Goal: Task Accomplishment & Management: Manage account settings

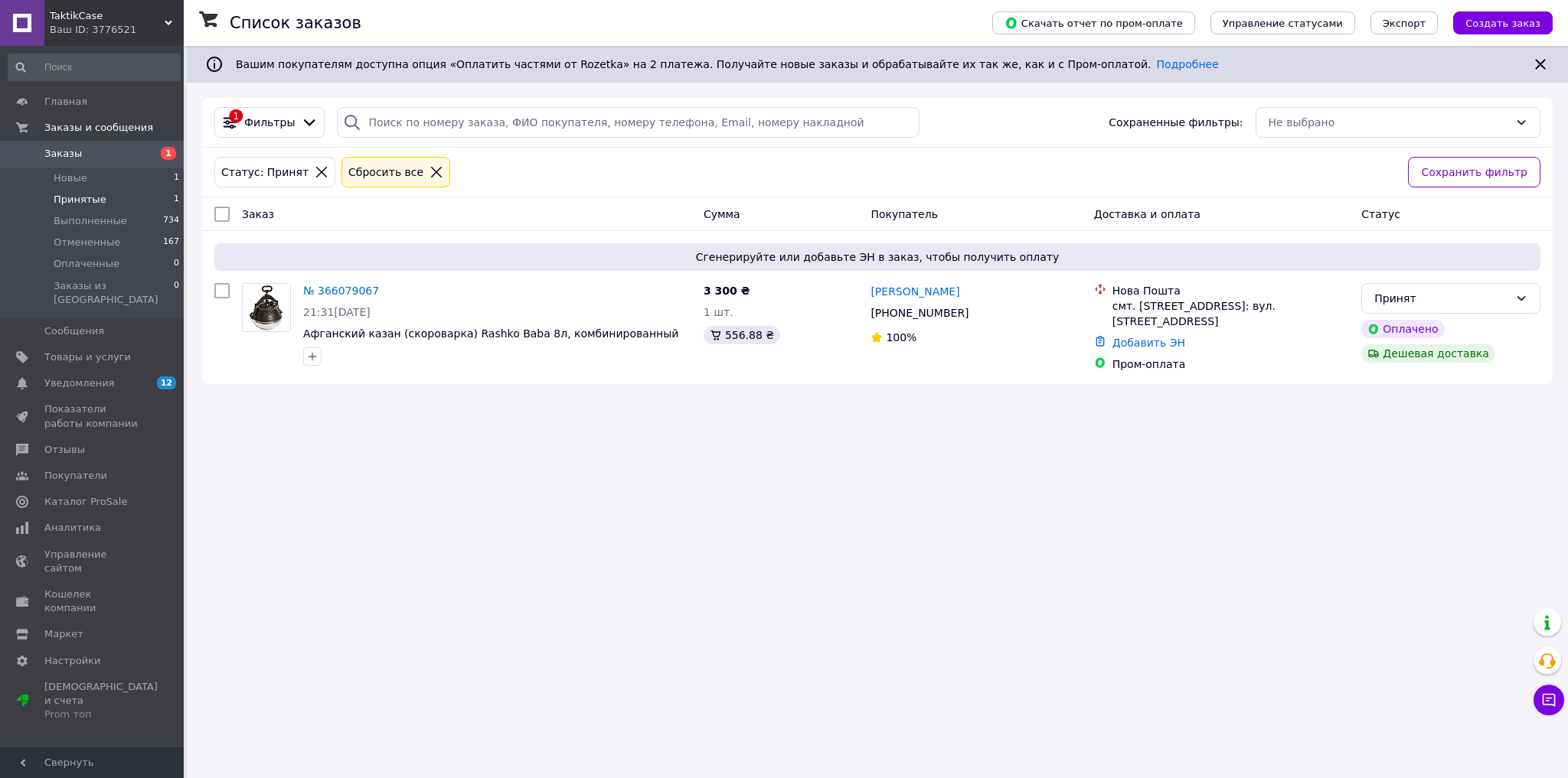
click at [104, 199] on li "Принятые 1" at bounding box center [94, 200] width 189 height 22
click at [116, 182] on li "Новые 1" at bounding box center [94, 178] width 189 height 22
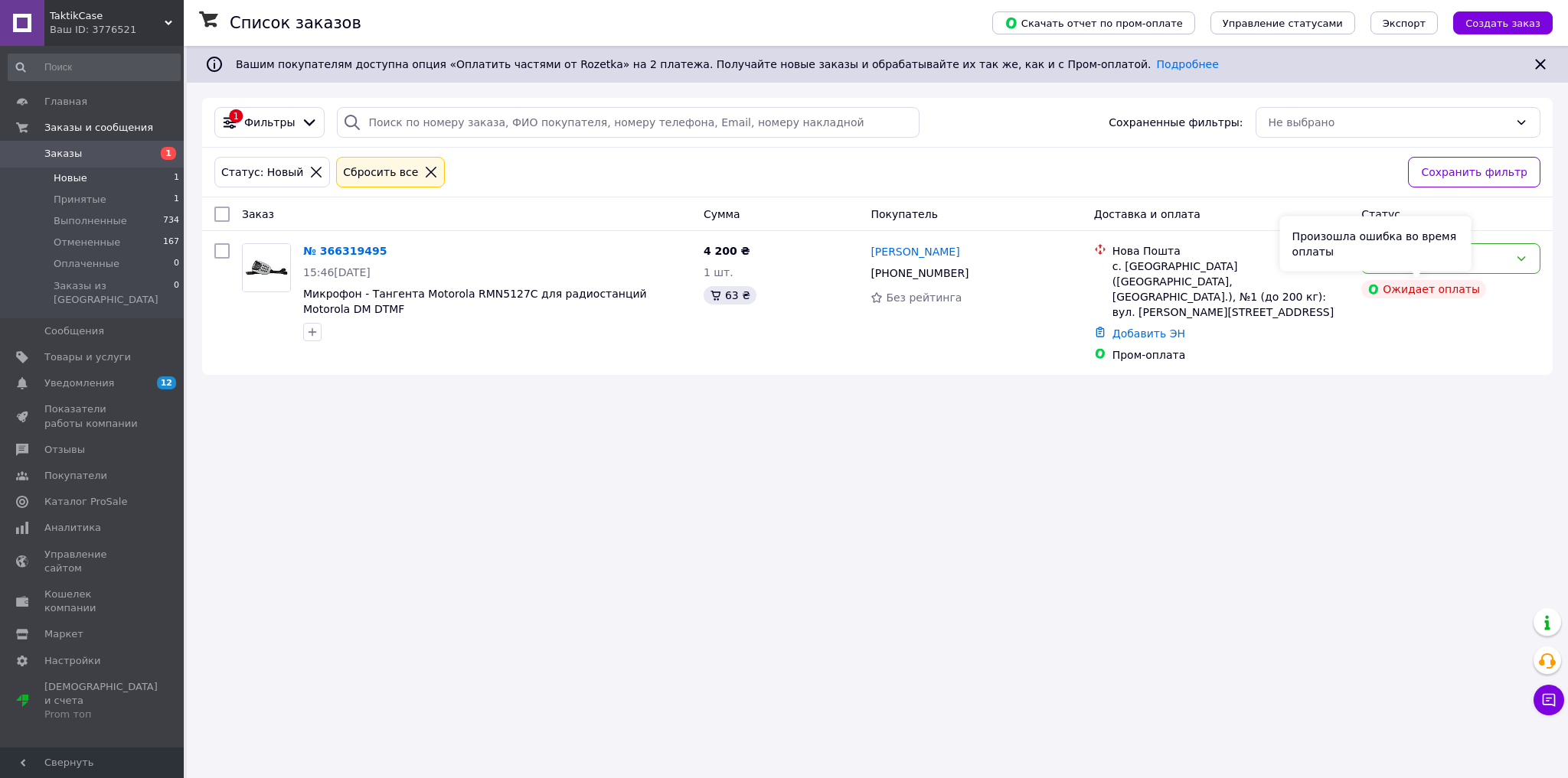
drag, startPoint x: 1452, startPoint y: 273, endPoint x: 1452, endPoint y: 253, distance: 20.0
click at [1452, 253] on div "Произошла ошибка во время оплаты" at bounding box center [1376, 244] width 192 height 55
click at [1515, 257] on div "Новый" at bounding box center [1451, 258] width 179 height 30
click at [1435, 288] on li "Принят" at bounding box center [1451, 291] width 177 height 27
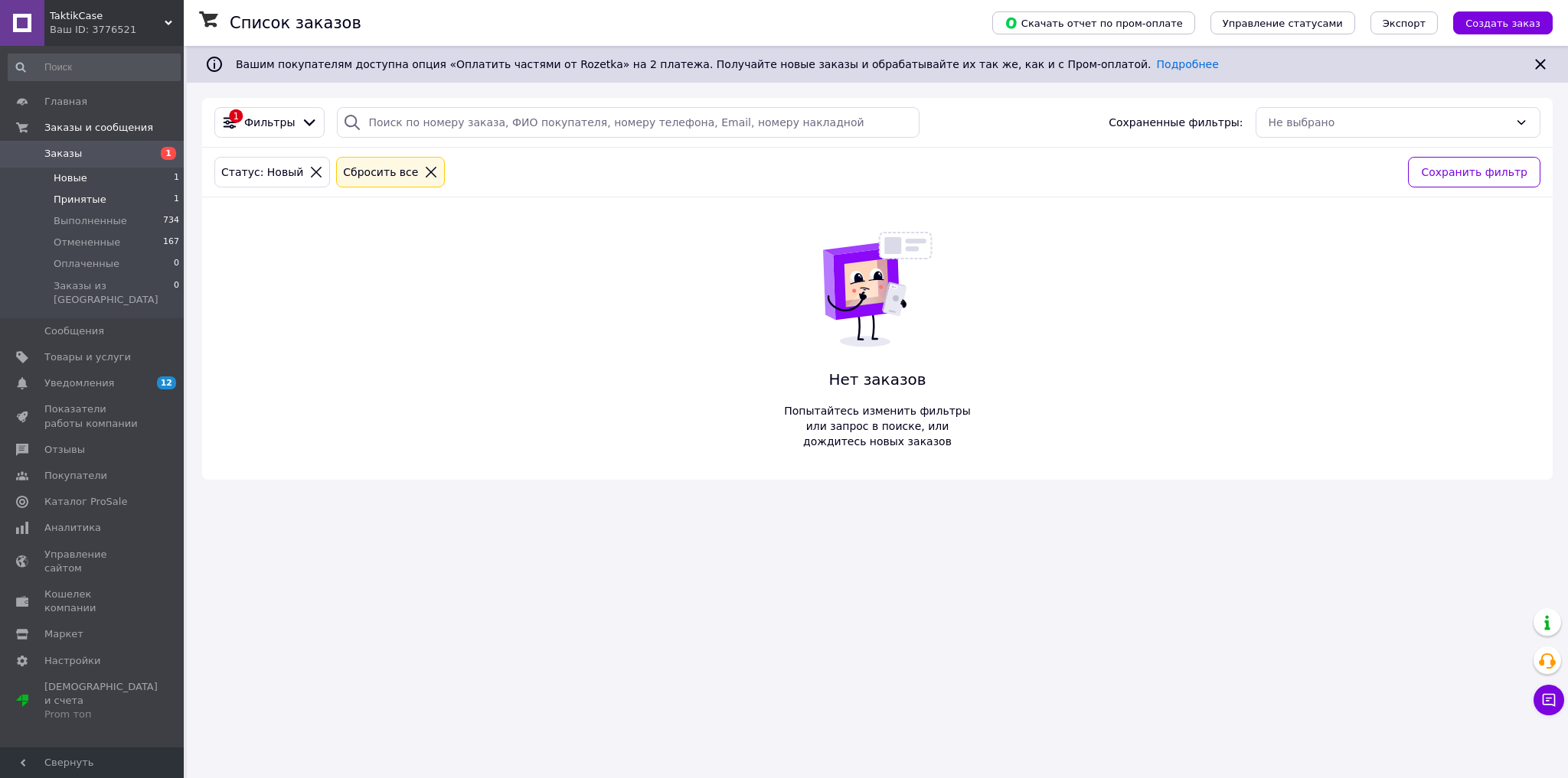
click at [95, 199] on span "Принятые" at bounding box center [80, 199] width 53 height 14
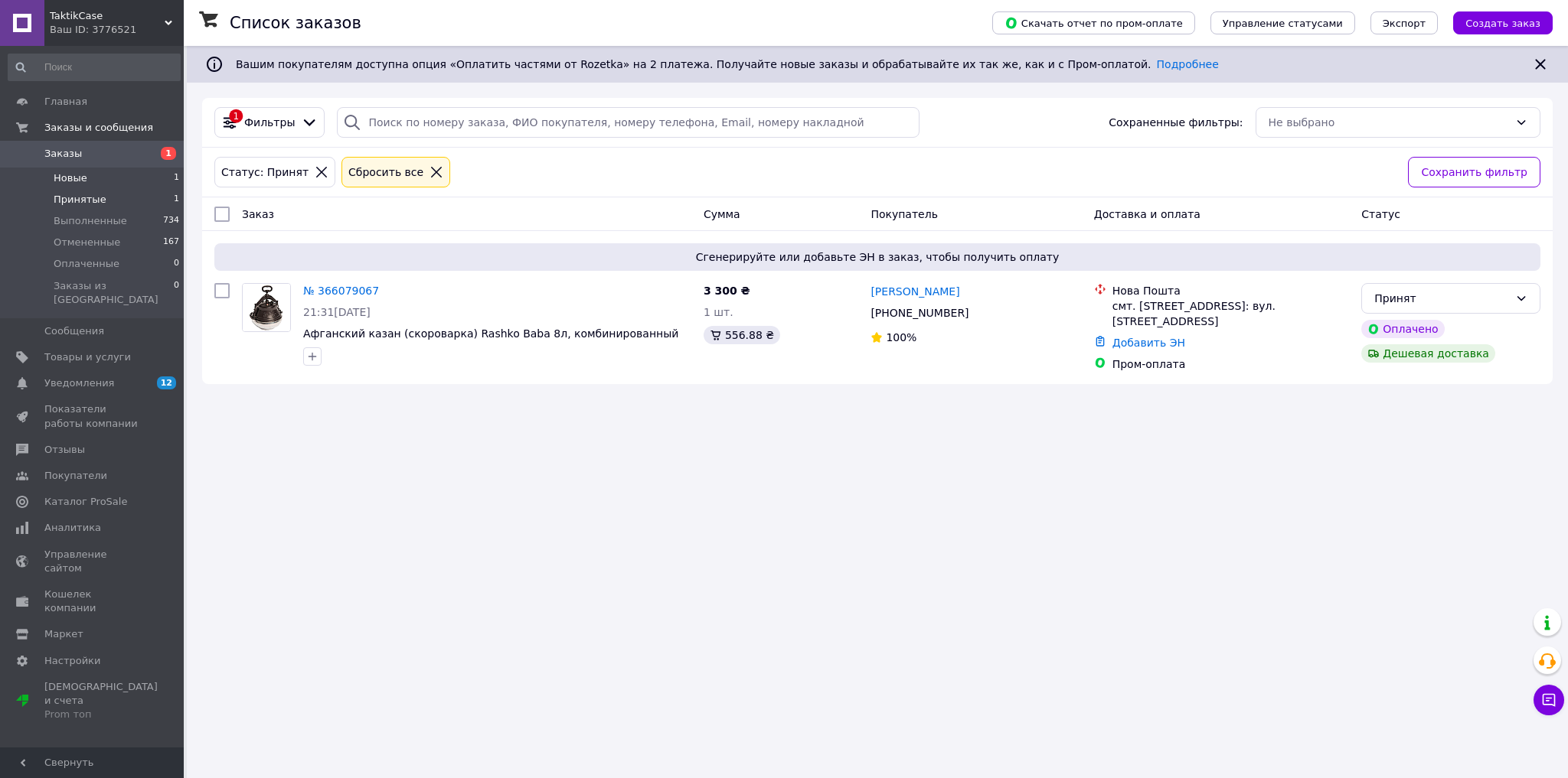
click at [91, 182] on li "Новые 1" at bounding box center [94, 178] width 189 height 22
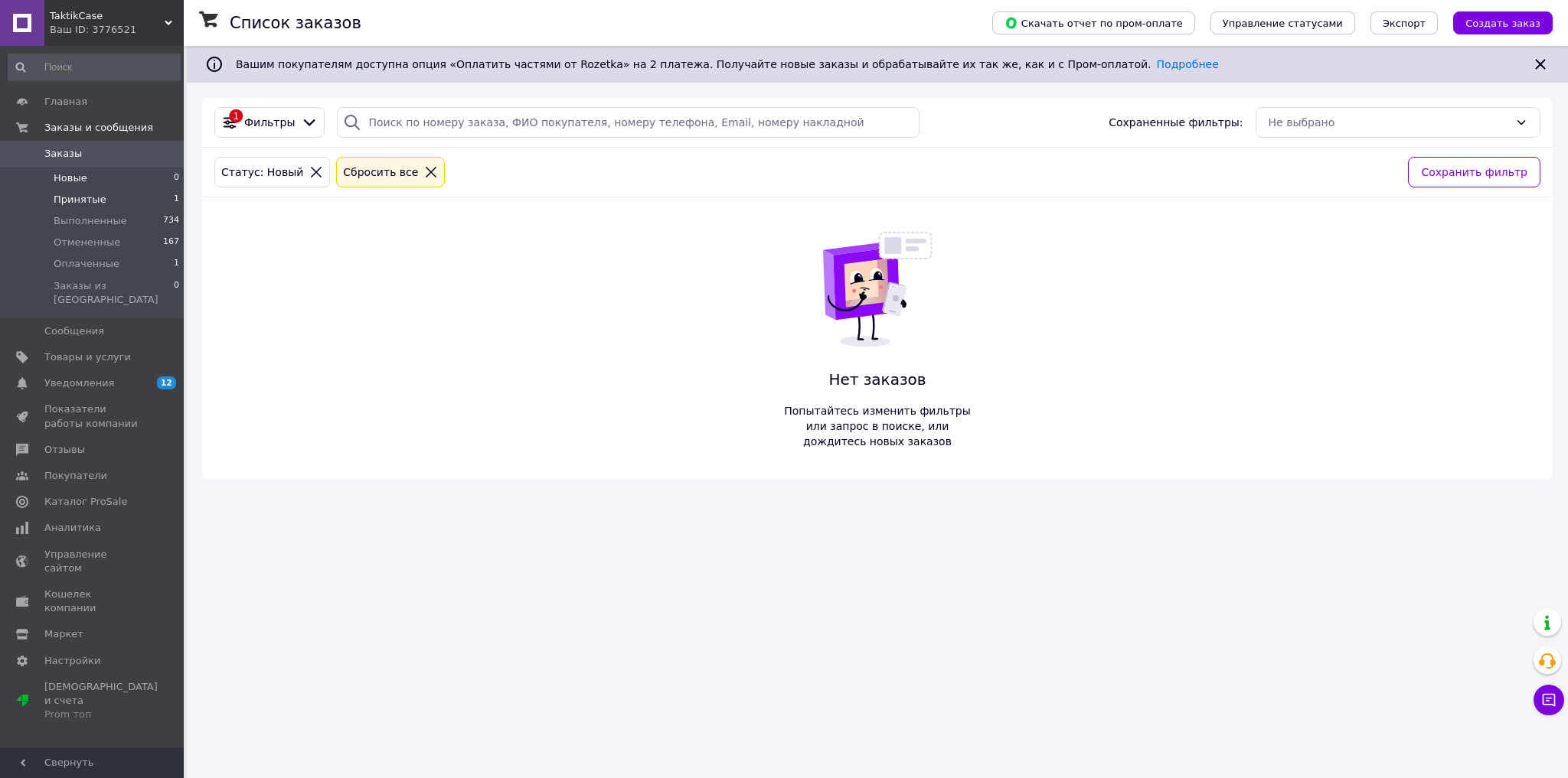
click at [108, 205] on li "Принятые 1" at bounding box center [94, 200] width 189 height 22
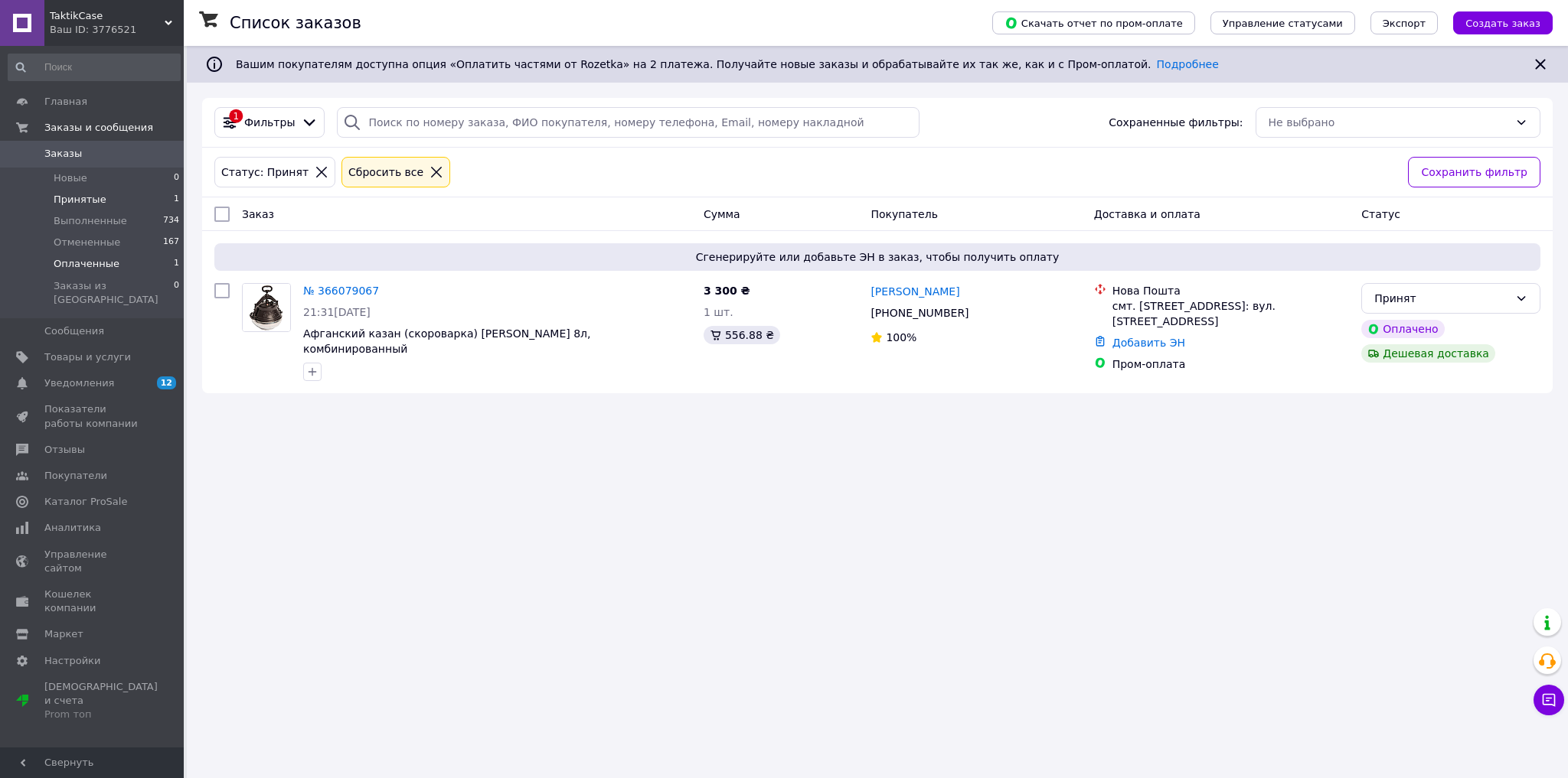
click at [128, 268] on li "Оплаченные 1" at bounding box center [94, 264] width 189 height 22
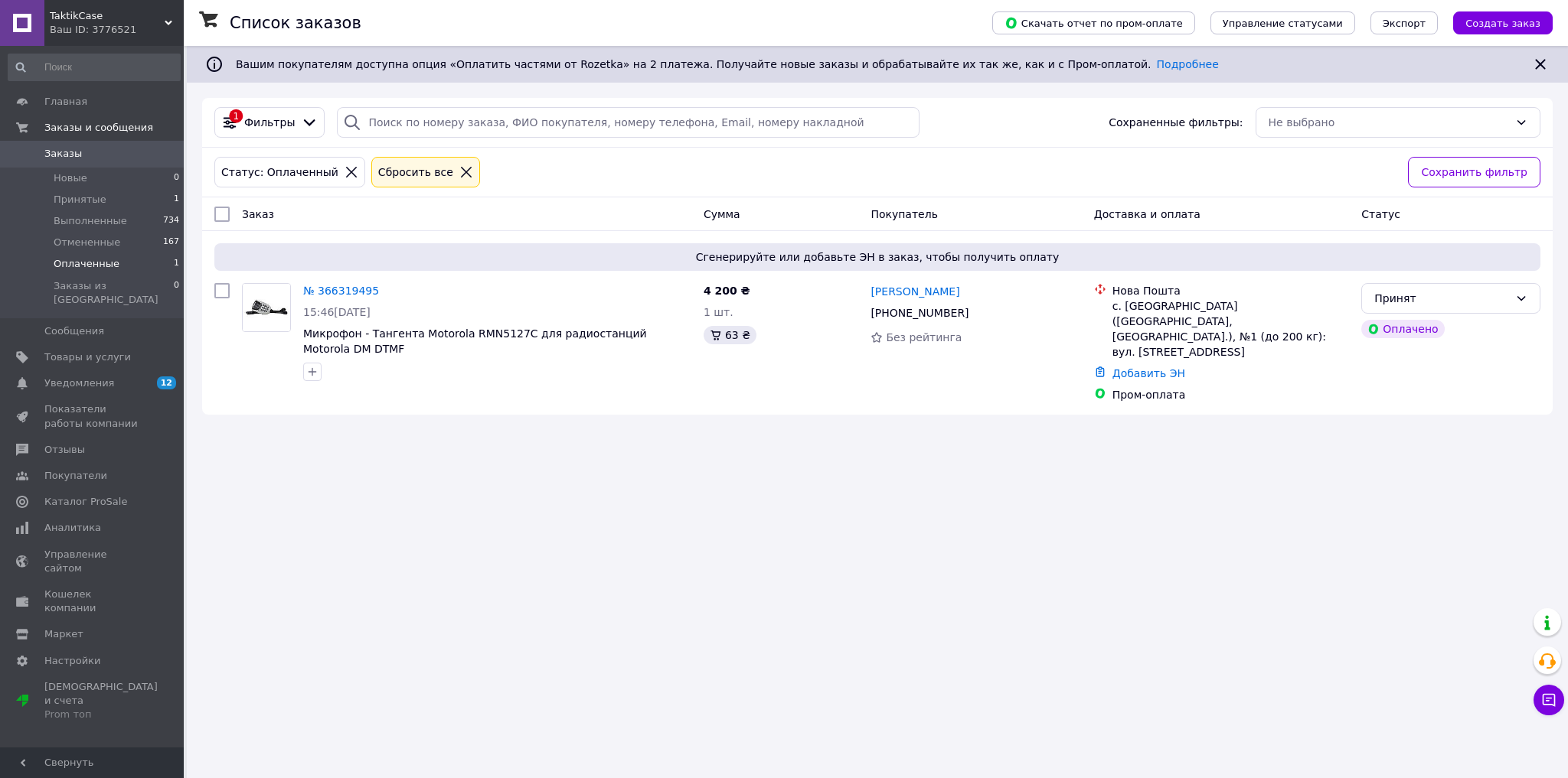
drag, startPoint x: 1174, startPoint y: 306, endPoint x: 980, endPoint y: 642, distance: 388.0
click at [980, 642] on div "Список заказов Скачать отчет по пром-оплате Управление статусами Экспорт Создат…" at bounding box center [877, 389] width 1381 height 778
